Goal: Information Seeking & Learning: Learn about a topic

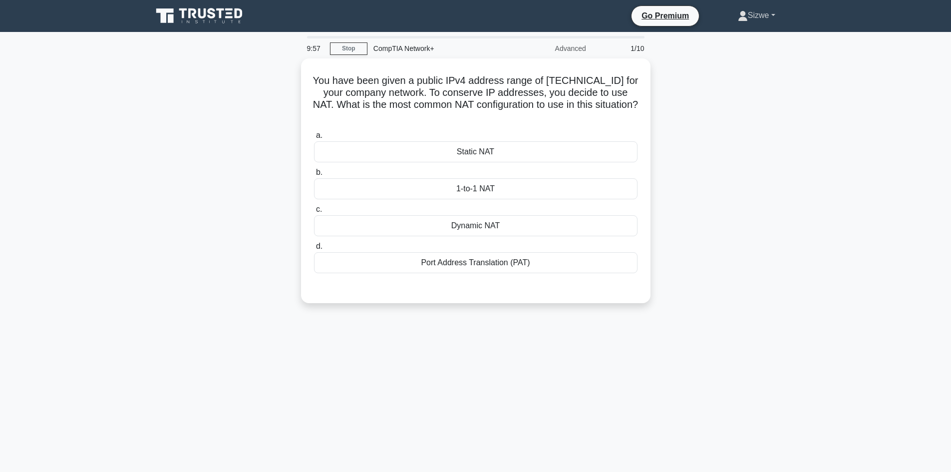
click at [747, 16] on link "Sizwe" at bounding box center [756, 15] width 85 height 20
click at [343, 50] on link "Stop" at bounding box center [348, 48] width 37 height 12
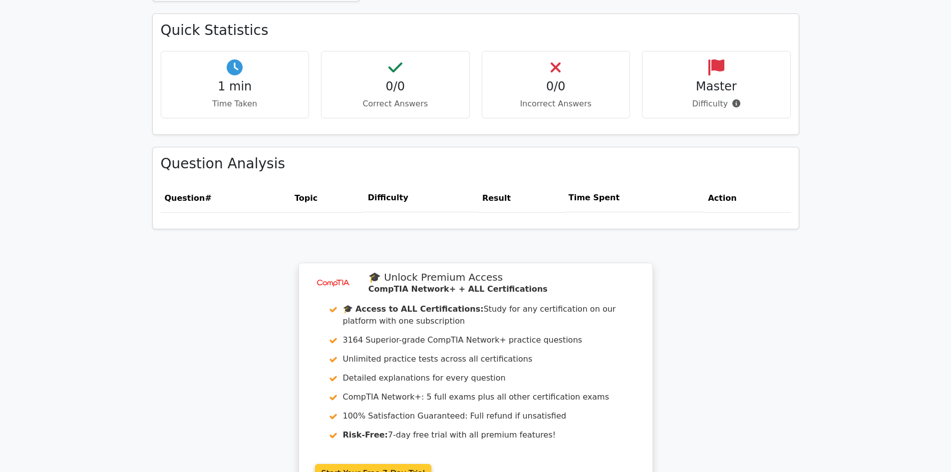
scroll to position [776, 0]
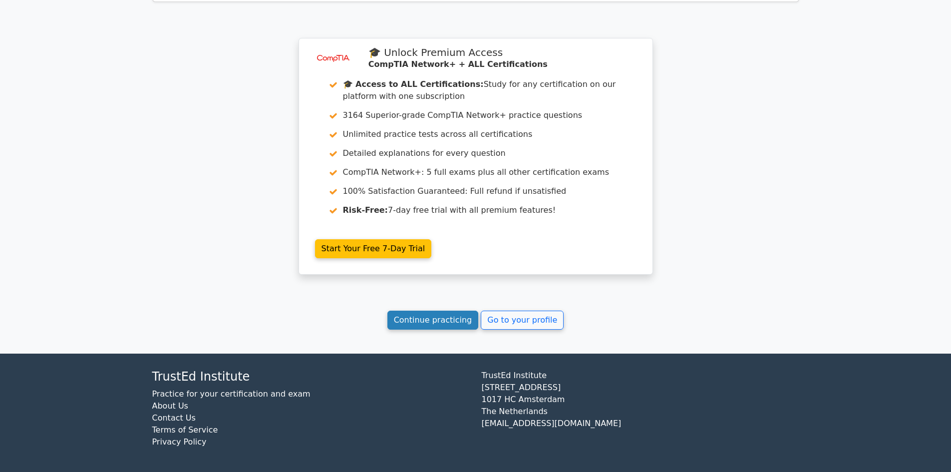
click at [438, 319] on link "Continue practicing" at bounding box center [432, 320] width 91 height 19
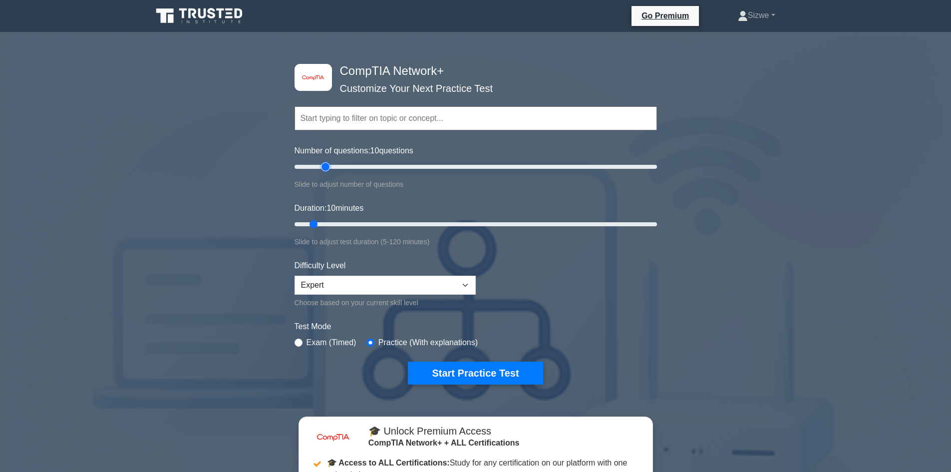
type input "20"
click at [329, 165] on input "Number of questions: 10 questions" at bounding box center [476, 167] width 362 height 12
type input "15"
click at [322, 218] on input "Duration: 10 minutes" at bounding box center [476, 224] width 362 height 12
click at [401, 291] on select "Beginner Intermediate Expert" at bounding box center [385, 285] width 181 height 19
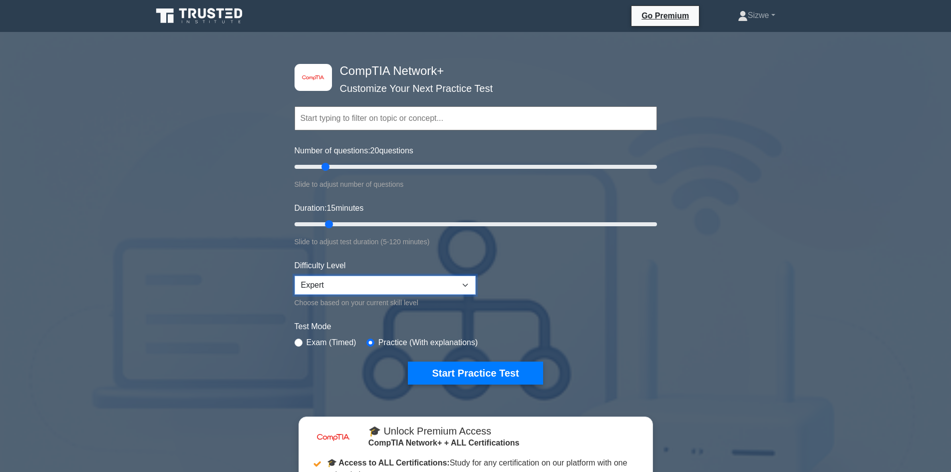
click at [401, 291] on select "Beginner Intermediate Expert" at bounding box center [385, 285] width 181 height 19
click at [501, 373] on button "Start Practice Test" at bounding box center [475, 372] width 135 height 23
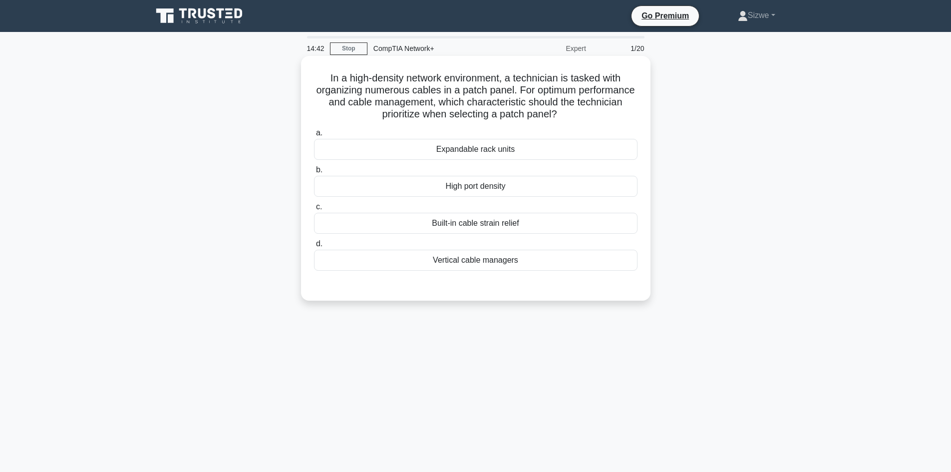
click at [473, 148] on div "Expandable rack units" at bounding box center [476, 149] width 324 height 21
click at [314, 136] on input "a. Expandable rack units" at bounding box center [314, 133] width 0 height 6
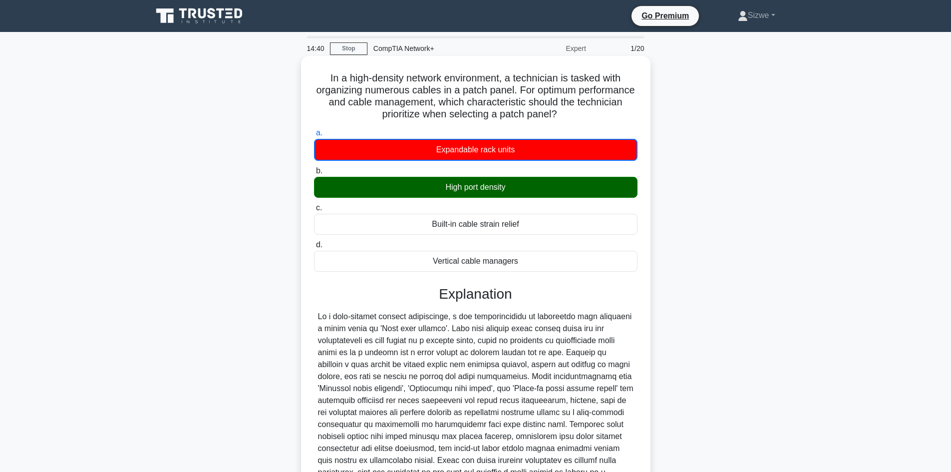
scroll to position [109, 0]
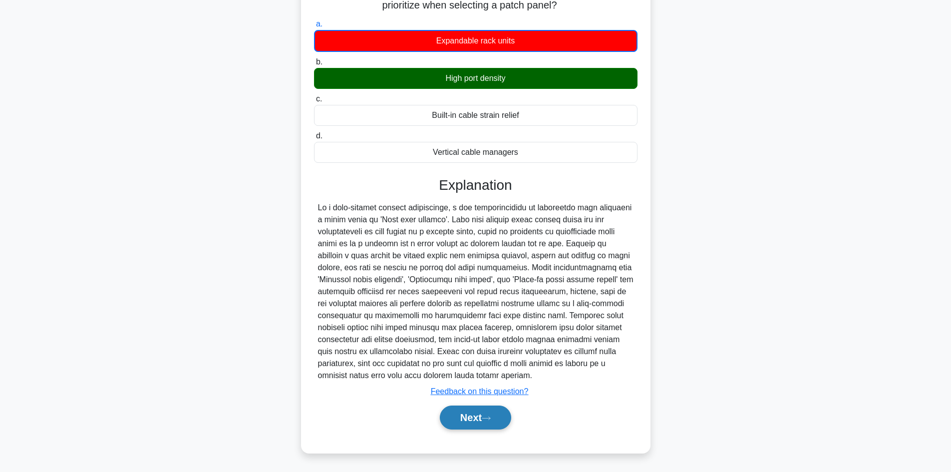
click at [480, 422] on button "Next" at bounding box center [475, 417] width 71 height 24
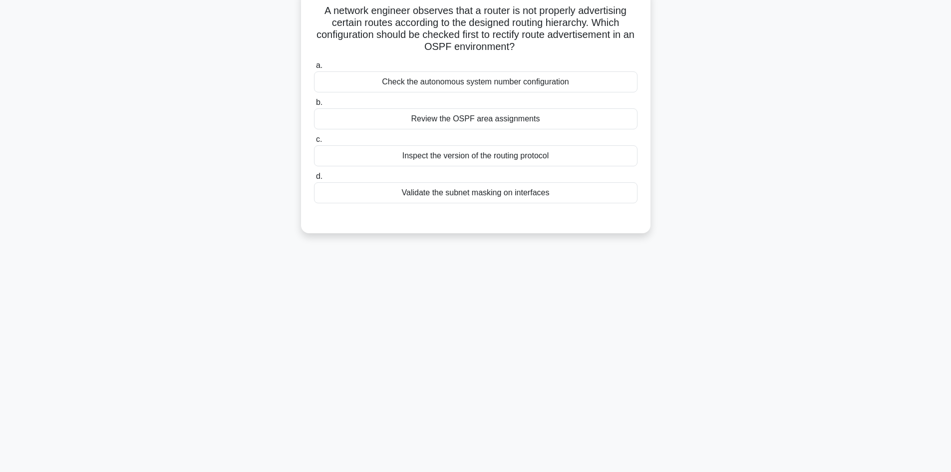
scroll to position [0, 0]
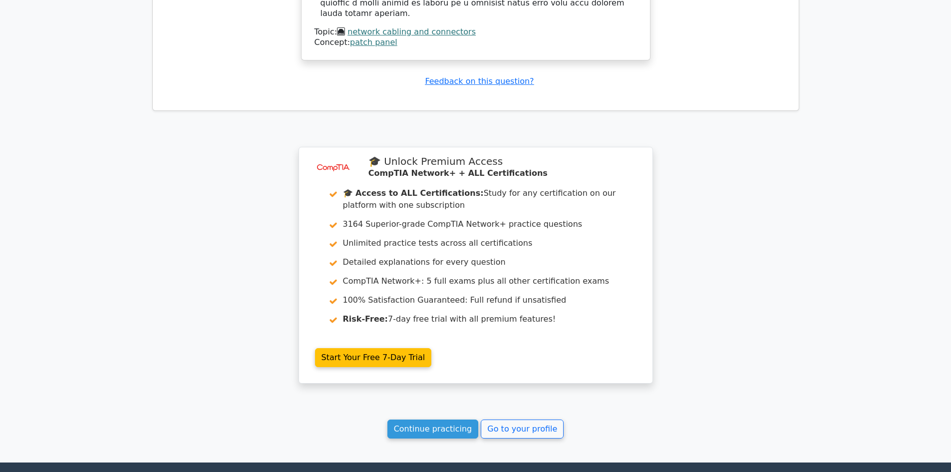
scroll to position [1294, 0]
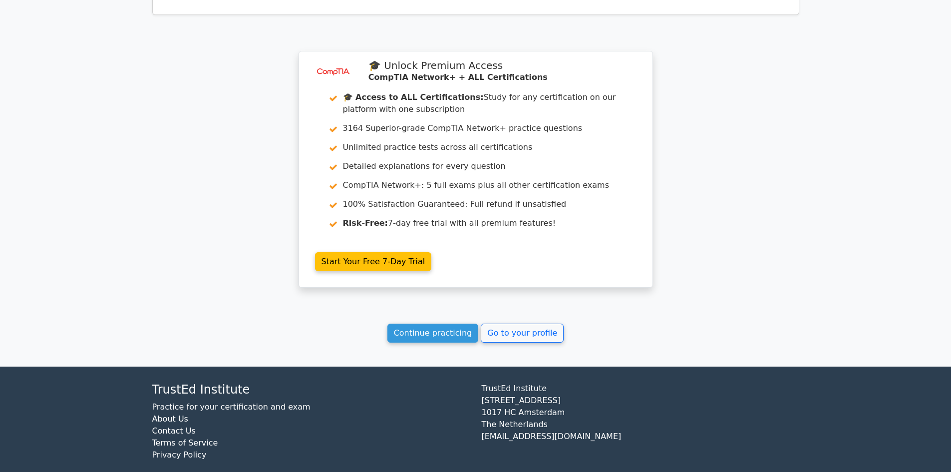
click at [427, 324] on link "Continue practicing" at bounding box center [432, 333] width 91 height 19
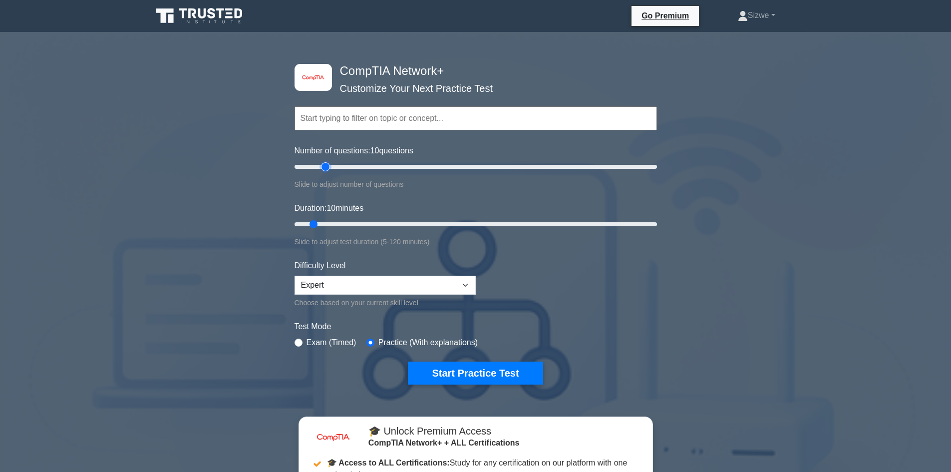
click at [329, 166] on input "Number of questions: 10 questions" at bounding box center [476, 167] width 362 height 12
type input "45"
click at [367, 166] on input "Number of questions: 40 questions" at bounding box center [476, 167] width 362 height 12
